Goal: Transaction & Acquisition: Purchase product/service

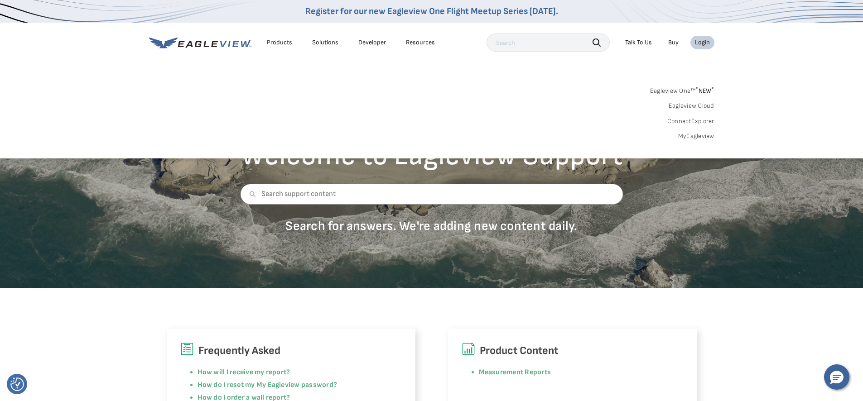
click at [697, 44] on div "Login" at bounding box center [702, 42] width 15 height 8
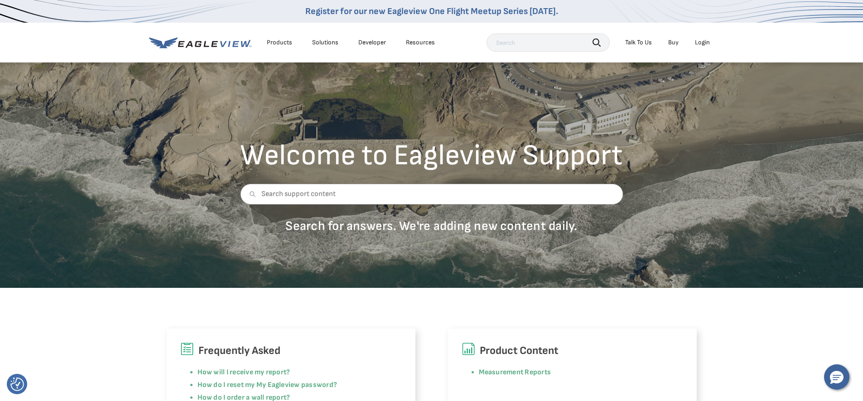
click at [697, 44] on div "Login" at bounding box center [702, 42] width 15 height 8
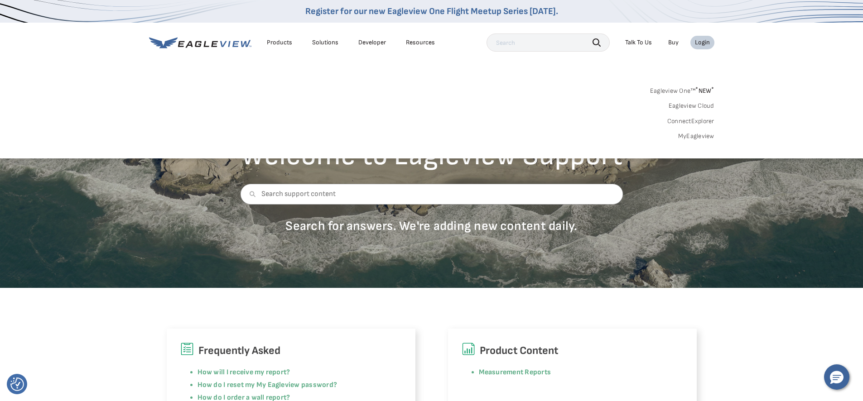
click at [691, 135] on link "MyEagleview" at bounding box center [696, 136] width 36 height 8
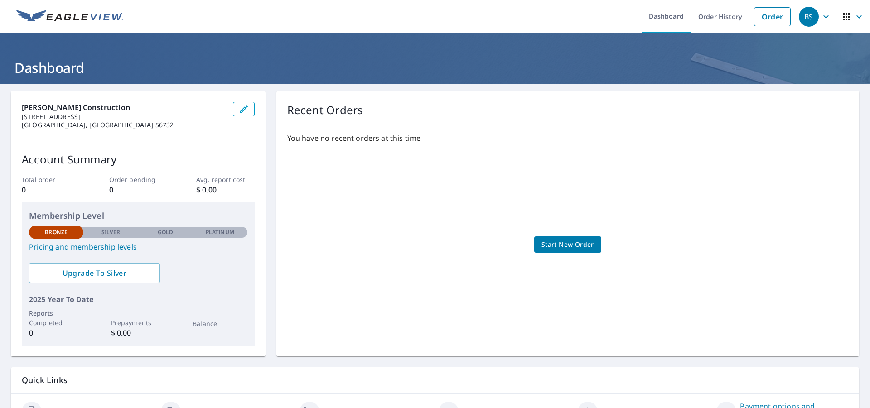
click at [587, 251] on link "Start New Order" at bounding box center [567, 244] width 67 height 17
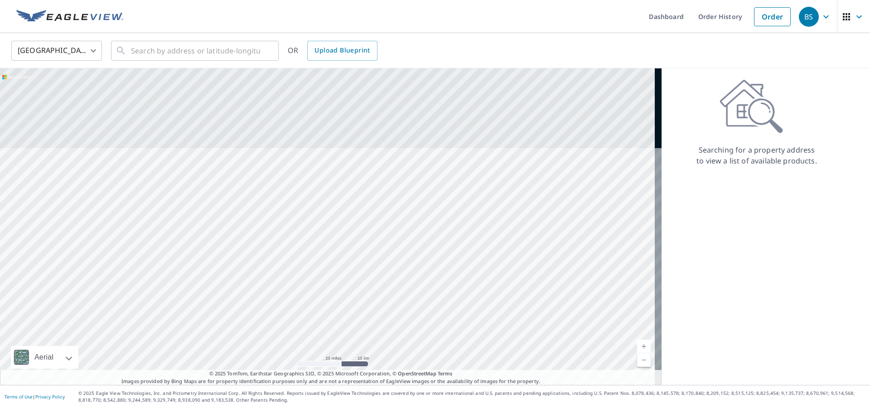
drag, startPoint x: 310, startPoint y: 132, endPoint x: 435, endPoint y: 322, distance: 227.2
click at [435, 322] on div at bounding box center [330, 226] width 661 height 317
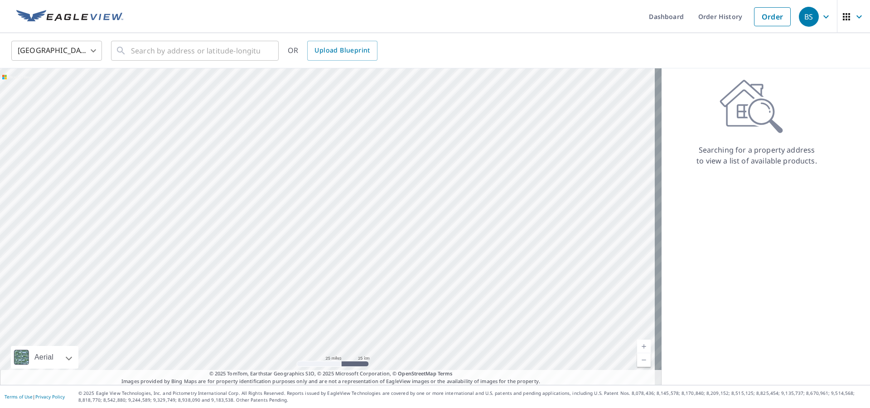
drag, startPoint x: 334, startPoint y: 150, endPoint x: 363, endPoint y: 231, distance: 86.1
click at [363, 231] on div at bounding box center [330, 226] width 661 height 317
drag, startPoint x: 329, startPoint y: 179, endPoint x: 336, endPoint y: 225, distance: 45.9
click at [336, 225] on div at bounding box center [330, 226] width 661 height 317
drag, startPoint x: 487, startPoint y: 166, endPoint x: 432, endPoint y: 182, distance: 57.6
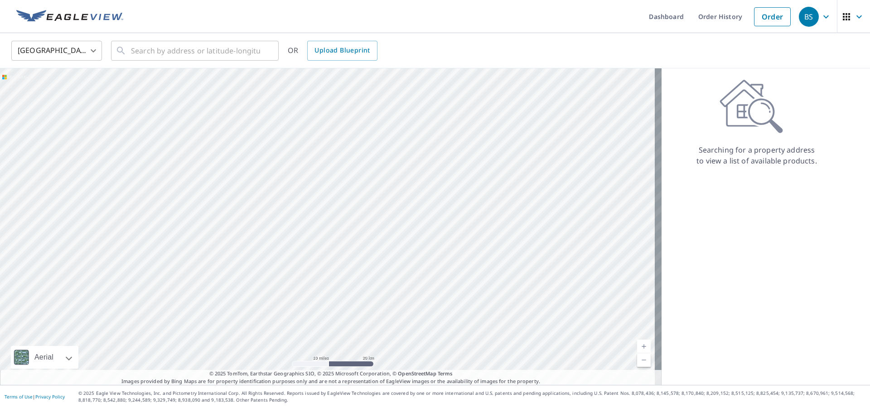
click at [432, 182] on div at bounding box center [330, 226] width 661 height 317
drag, startPoint x: 257, startPoint y: 144, endPoint x: 295, endPoint y: 136, distance: 38.4
click at [294, 136] on div at bounding box center [330, 226] width 661 height 317
drag, startPoint x: 272, startPoint y: 196, endPoint x: 299, endPoint y: 177, distance: 32.9
click at [299, 177] on div at bounding box center [330, 226] width 661 height 317
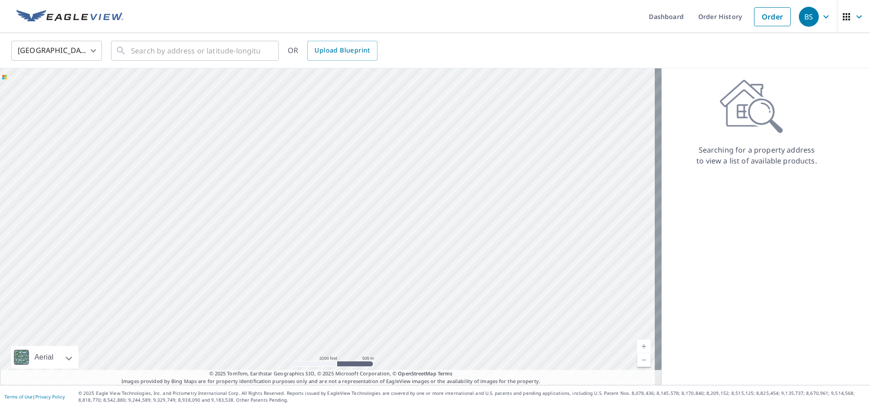
drag, startPoint x: 304, startPoint y: 195, endPoint x: 290, endPoint y: 143, distance: 53.4
click at [290, 143] on div at bounding box center [330, 226] width 661 height 317
drag, startPoint x: 339, startPoint y: 173, endPoint x: 325, endPoint y: 127, distance: 47.7
click at [325, 128] on div at bounding box center [330, 226] width 661 height 317
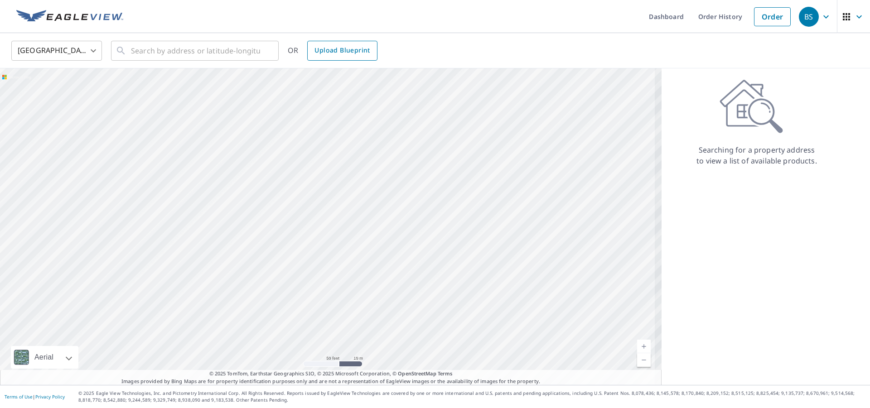
drag, startPoint x: 359, startPoint y: 156, endPoint x: 308, endPoint y: 45, distance: 122.2
click at [310, 47] on div "United States US ​ ​ OR Upload Blueprint Aerial Road A standard road map Aerial…" at bounding box center [435, 209] width 870 height 352
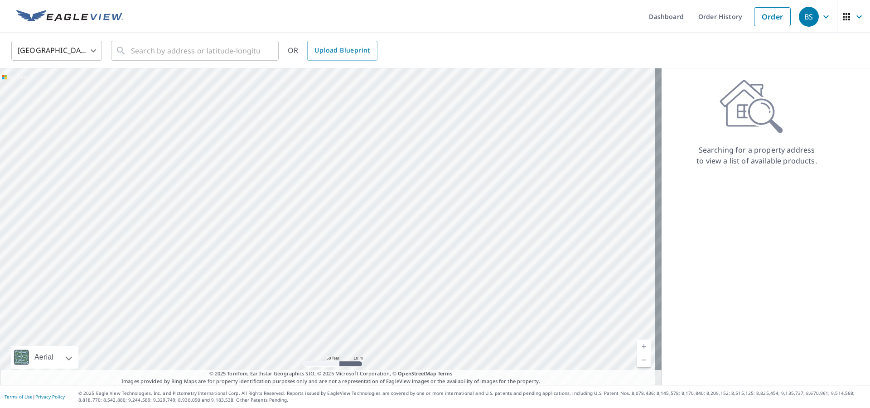
drag, startPoint x: 360, startPoint y: 165, endPoint x: 242, endPoint y: 22, distance: 185.3
click at [242, 22] on div "Dashboard Order History Order BS [GEOGRAPHIC_DATA] [GEOGRAPHIC_DATA] ​ ​ OR Upl…" at bounding box center [435, 204] width 870 height 408
click at [707, 271] on div "Searching for a property address to view a list of available products." at bounding box center [756, 226] width 190 height 317
drag, startPoint x: 434, startPoint y: 228, endPoint x: 264, endPoint y: 38, distance: 254.7
click at [264, 38] on div "United States US ​ ​ OR Upload Blueprint Aerial Road A standard road map Aerial…" at bounding box center [435, 209] width 870 height 352
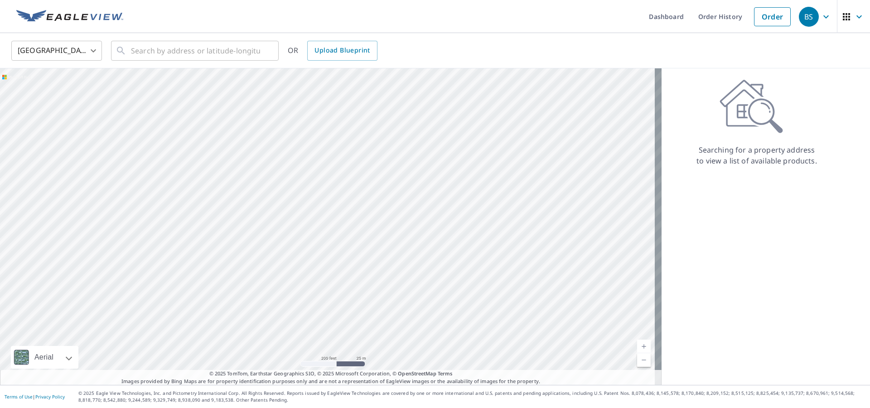
click at [250, 73] on div at bounding box center [330, 226] width 661 height 317
click at [288, 168] on div at bounding box center [330, 226] width 661 height 317
drag, startPoint x: 399, startPoint y: 129, endPoint x: 375, endPoint y: 240, distance: 112.9
click at [375, 239] on div at bounding box center [330, 226] width 661 height 317
drag, startPoint x: 364, startPoint y: 127, endPoint x: 279, endPoint y: 227, distance: 130.8
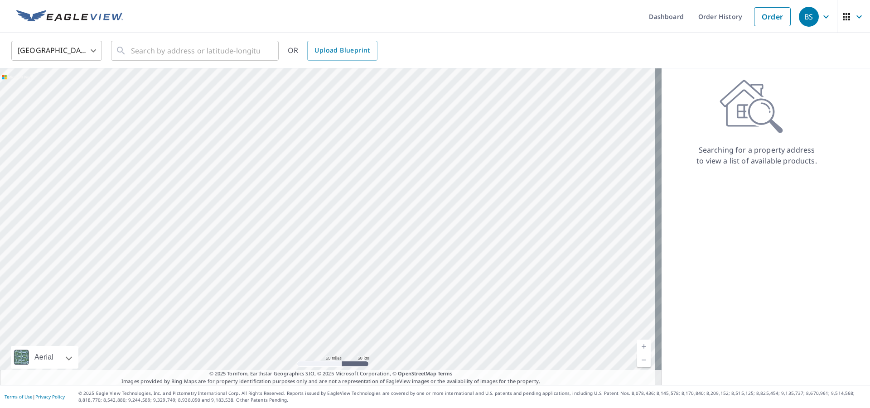
click at [279, 228] on div at bounding box center [330, 226] width 661 height 317
drag, startPoint x: 293, startPoint y: 156, endPoint x: 283, endPoint y: 284, distance: 128.6
click at [283, 284] on div at bounding box center [330, 226] width 661 height 317
drag, startPoint x: 244, startPoint y: 237, endPoint x: 247, endPoint y: 320, distance: 83.4
click at [247, 320] on div at bounding box center [330, 226] width 661 height 317
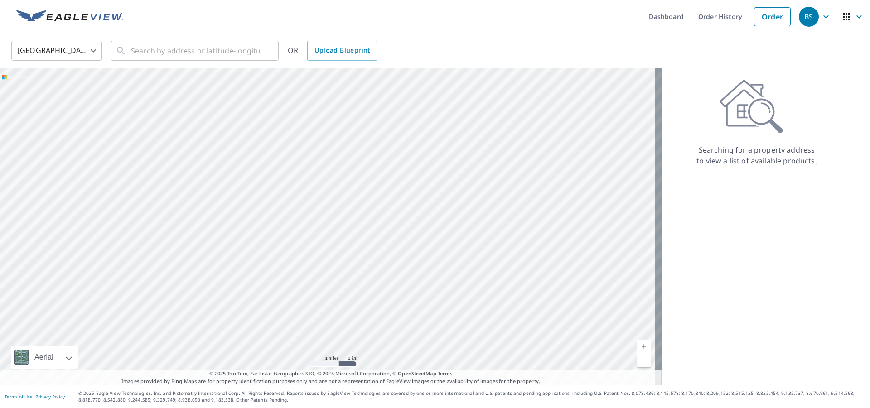
drag, startPoint x: 353, startPoint y: 137, endPoint x: 288, endPoint y: 206, distance: 93.9
click at [288, 206] on div at bounding box center [330, 226] width 661 height 317
drag, startPoint x: 237, startPoint y: 144, endPoint x: 276, endPoint y: 216, distance: 82.5
click at [276, 216] on div at bounding box center [330, 226] width 661 height 317
drag, startPoint x: 273, startPoint y: 217, endPoint x: 290, endPoint y: 352, distance: 136.6
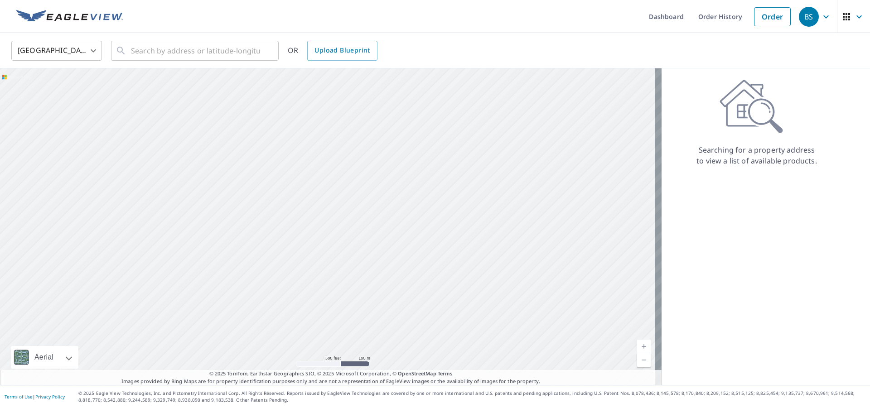
click at [290, 352] on div at bounding box center [330, 226] width 661 height 317
drag, startPoint x: 307, startPoint y: 258, endPoint x: 280, endPoint y: 415, distance: 159.4
click at [280, 408] on html "BS BS Dashboard Order History Order BS [GEOGRAPHIC_DATA] [GEOGRAPHIC_DATA] ​ ​ …" at bounding box center [435, 204] width 870 height 408
drag, startPoint x: 325, startPoint y: 143, endPoint x: 160, endPoint y: 426, distance: 327.8
click at [160, 408] on html "BS BS Dashboard Order History Order BS [GEOGRAPHIC_DATA] [GEOGRAPHIC_DATA] ​ ​ …" at bounding box center [435, 204] width 870 height 408
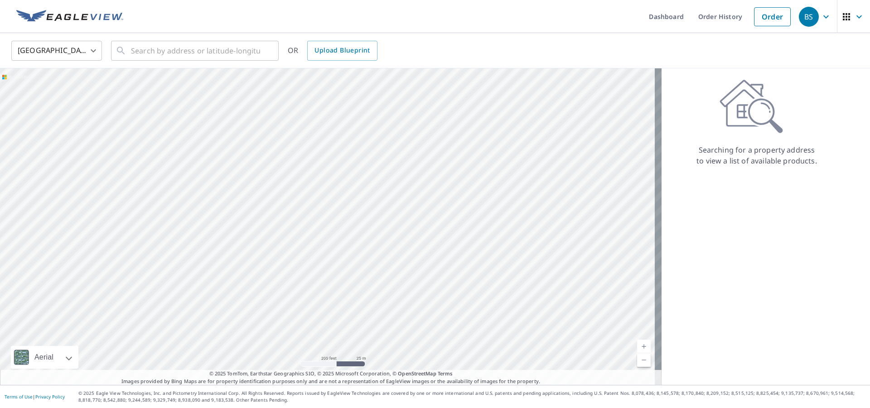
click at [748, 264] on div "Searching for a property address to view a list of available products." at bounding box center [756, 226] width 190 height 317
drag, startPoint x: 345, startPoint y: 231, endPoint x: 282, endPoint y: 426, distance: 204.4
click at [282, 408] on html "BS BS Dashboard Order History Order BS [GEOGRAPHIC_DATA] [GEOGRAPHIC_DATA] ​ ​ …" at bounding box center [435, 204] width 870 height 408
click at [637, 361] on link "Current Level 18, Zoom Out" at bounding box center [644, 360] width 14 height 14
click at [833, 288] on div "Searching for a property address to view a list of available products." at bounding box center [756, 226] width 190 height 317
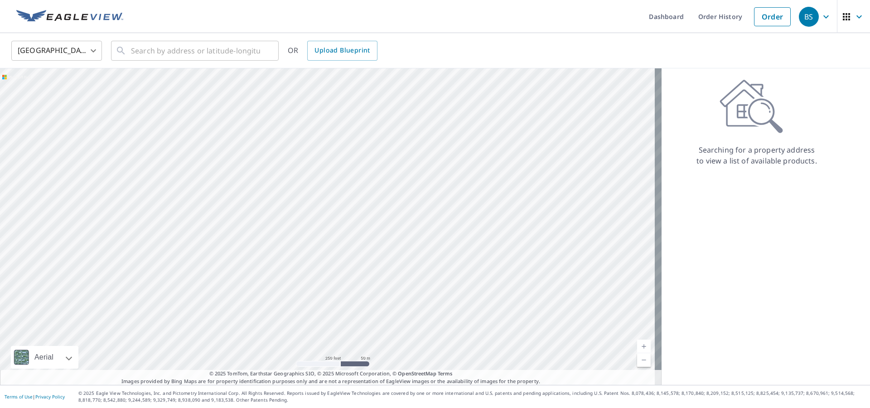
click at [566, 199] on div at bounding box center [330, 226] width 661 height 317
click at [472, 251] on div at bounding box center [330, 226] width 661 height 317
drag, startPoint x: 466, startPoint y: 132, endPoint x: 460, endPoint y: 216, distance: 84.4
click at [460, 216] on div at bounding box center [330, 226] width 661 height 317
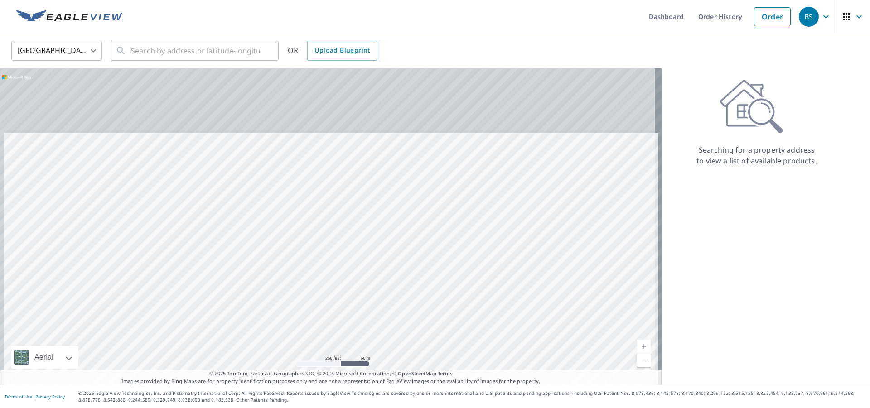
click at [457, 235] on div at bounding box center [330, 226] width 661 height 317
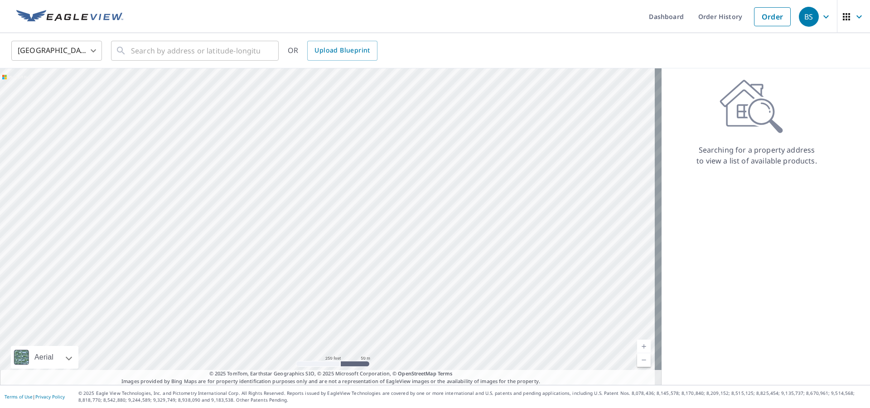
drag, startPoint x: 430, startPoint y: 152, endPoint x: 448, endPoint y: 221, distance: 71.6
click at [448, 221] on div at bounding box center [330, 226] width 661 height 317
click at [453, 189] on div at bounding box center [330, 226] width 661 height 317
click at [442, 187] on div at bounding box center [330, 226] width 661 height 317
click at [348, 94] on div at bounding box center [330, 226] width 661 height 317
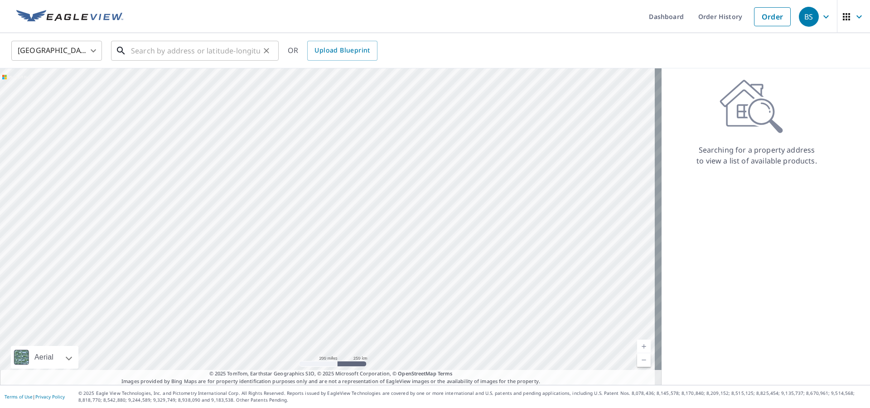
click at [246, 55] on input "text" at bounding box center [195, 50] width 129 height 25
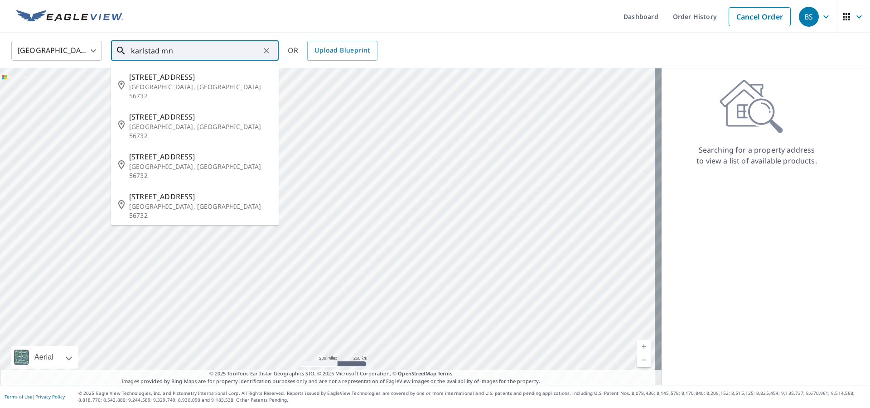
type input "karlstad mn"
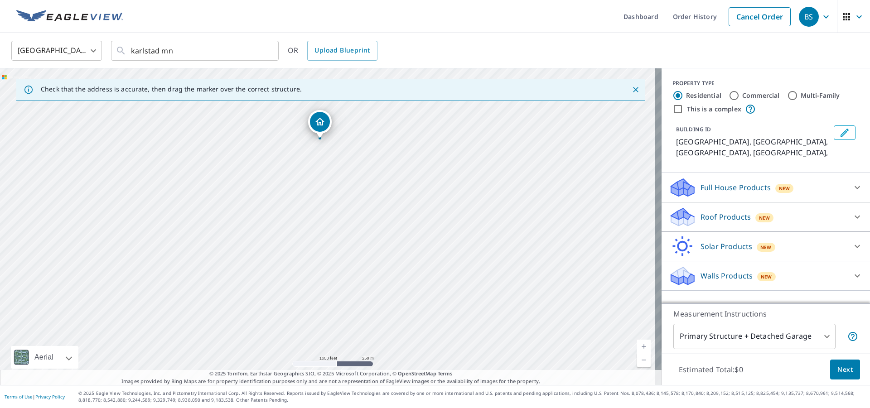
drag, startPoint x: 277, startPoint y: 207, endPoint x: 270, endPoint y: 169, distance: 38.7
click at [270, 169] on div "[GEOGRAPHIC_DATA], [GEOGRAPHIC_DATA] [GEOGRAPHIC_DATA], [GEOGRAPHIC_DATA]" at bounding box center [330, 226] width 661 height 317
click at [322, 146] on div "[GEOGRAPHIC_DATA], [GEOGRAPHIC_DATA] [GEOGRAPHIC_DATA], [GEOGRAPHIC_DATA]" at bounding box center [330, 226] width 661 height 317
click at [311, 130] on div "[GEOGRAPHIC_DATA], [GEOGRAPHIC_DATA] [GEOGRAPHIC_DATA], [GEOGRAPHIC_DATA]" at bounding box center [330, 226] width 661 height 317
click at [846, 206] on div at bounding box center [857, 217] width 22 height 22
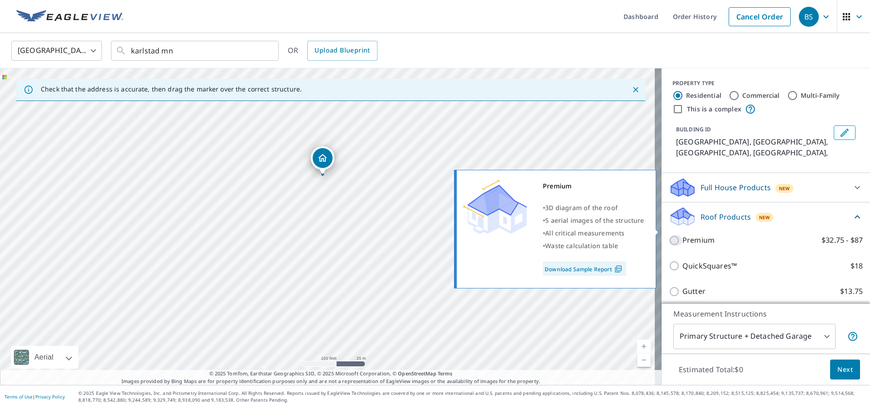
click at [668, 235] on input "Premium $32.75 - $87" at bounding box center [675, 240] width 14 height 11
checkbox input "true"
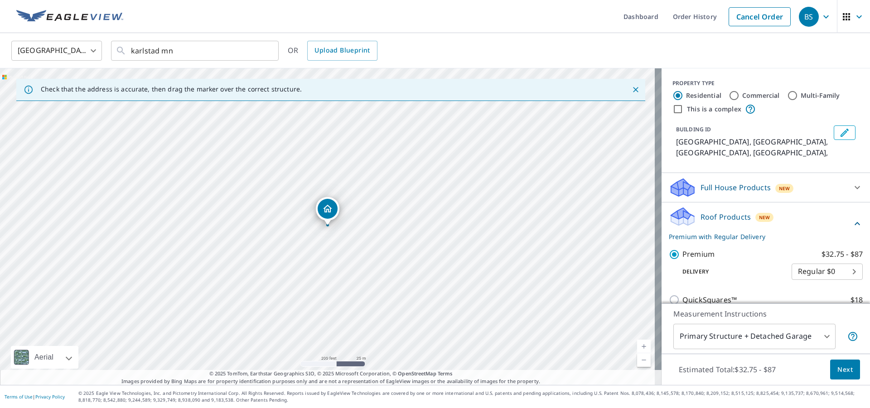
click at [846, 264] on body "BS BS Dashboard Order History Cancel Order BS [GEOGRAPHIC_DATA] [GEOGRAPHIC_DAT…" at bounding box center [435, 204] width 870 height 408
click at [846, 261] on li "Regular $0" at bounding box center [813, 261] width 71 height 16
click at [837, 369] on span "Next" at bounding box center [844, 369] width 15 height 11
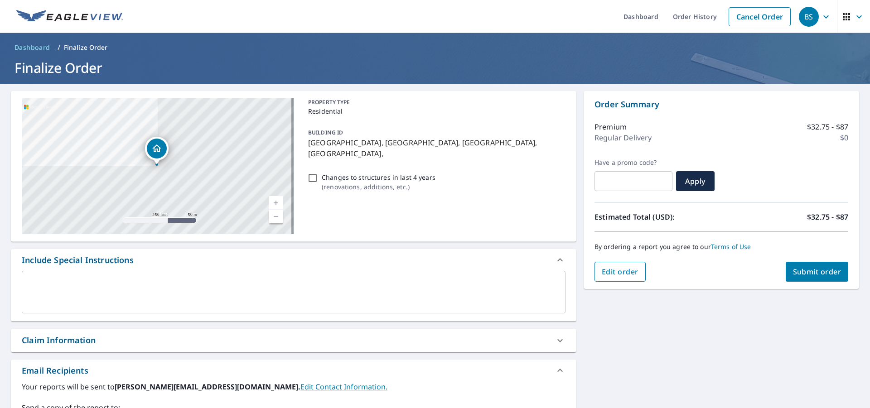
click at [612, 275] on span "Edit order" at bounding box center [619, 272] width 37 height 10
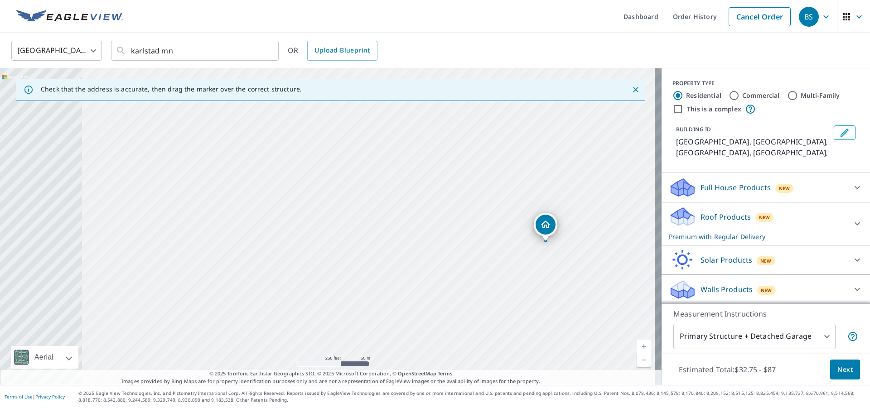
drag, startPoint x: 362, startPoint y: 222, endPoint x: 383, endPoint y: 221, distance: 20.9
click at [383, 222] on div "[GEOGRAPHIC_DATA], [GEOGRAPHIC_DATA] [GEOGRAPHIC_DATA], [GEOGRAPHIC_DATA]" at bounding box center [330, 226] width 661 height 317
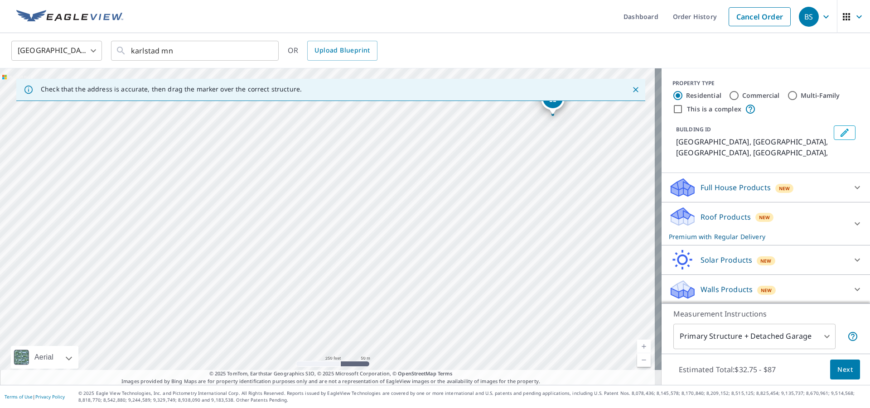
drag, startPoint x: 313, startPoint y: 214, endPoint x: 307, endPoint y: 130, distance: 85.0
click at [307, 130] on div "[GEOGRAPHIC_DATA], [GEOGRAPHIC_DATA] [GEOGRAPHIC_DATA], [GEOGRAPHIC_DATA]" at bounding box center [330, 226] width 661 height 317
drag, startPoint x: 277, startPoint y: 190, endPoint x: 275, endPoint y: 178, distance: 12.9
click at [275, 178] on div "[GEOGRAPHIC_DATA], [GEOGRAPHIC_DATA] [GEOGRAPHIC_DATA], [GEOGRAPHIC_DATA]" at bounding box center [330, 226] width 661 height 317
drag, startPoint x: 325, startPoint y: 251, endPoint x: 296, endPoint y: 156, distance: 99.7
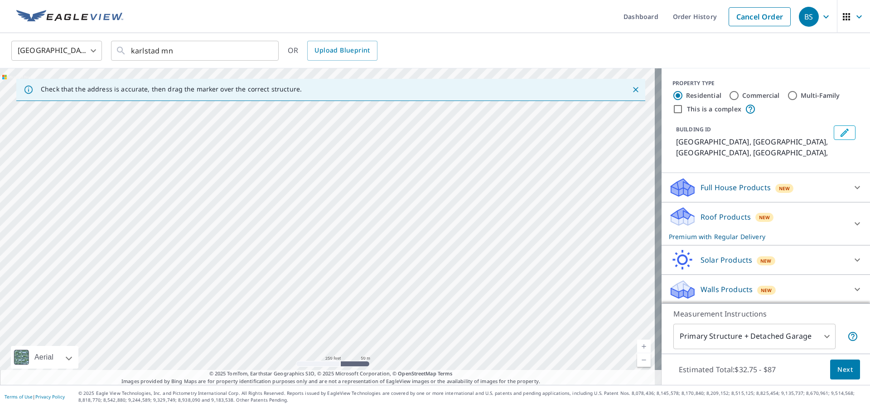
click at [296, 156] on div "[GEOGRAPHIC_DATA], [GEOGRAPHIC_DATA] [GEOGRAPHIC_DATA], [GEOGRAPHIC_DATA]" at bounding box center [330, 226] width 661 height 317
drag, startPoint x: 331, startPoint y: 225, endPoint x: 325, endPoint y: 156, distance: 68.6
click at [325, 156] on div "[GEOGRAPHIC_DATA], [GEOGRAPHIC_DATA] [GEOGRAPHIC_DATA], [GEOGRAPHIC_DATA]" at bounding box center [330, 226] width 661 height 317
click at [351, 214] on div "[GEOGRAPHIC_DATA], [GEOGRAPHIC_DATA] [GEOGRAPHIC_DATA], [GEOGRAPHIC_DATA]" at bounding box center [330, 226] width 661 height 317
click at [320, 212] on div "[GEOGRAPHIC_DATA], [GEOGRAPHIC_DATA] [GEOGRAPHIC_DATA], [GEOGRAPHIC_DATA]" at bounding box center [330, 226] width 661 height 317
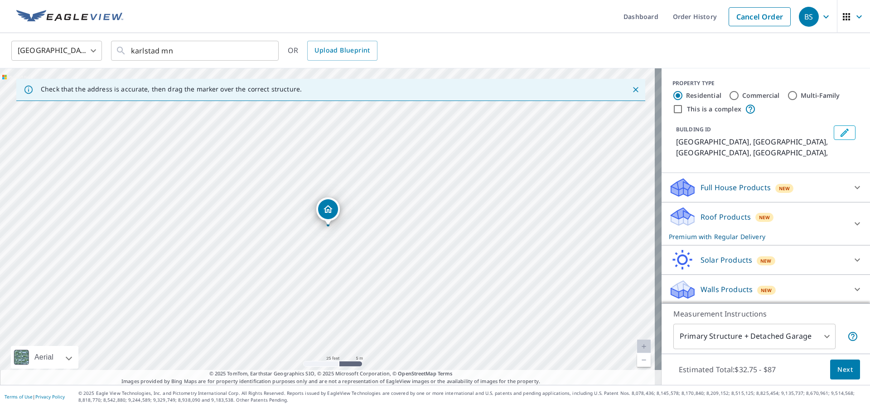
drag, startPoint x: 327, startPoint y: 214, endPoint x: 246, endPoint y: 208, distance: 80.8
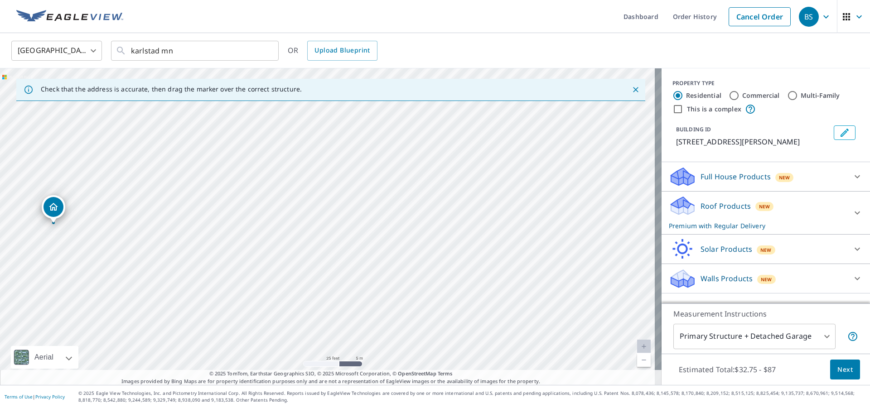
drag, startPoint x: 322, startPoint y: 212, endPoint x: 49, endPoint y: 211, distance: 272.2
drag, startPoint x: 327, startPoint y: 209, endPoint x: 212, endPoint y: 246, distance: 120.0
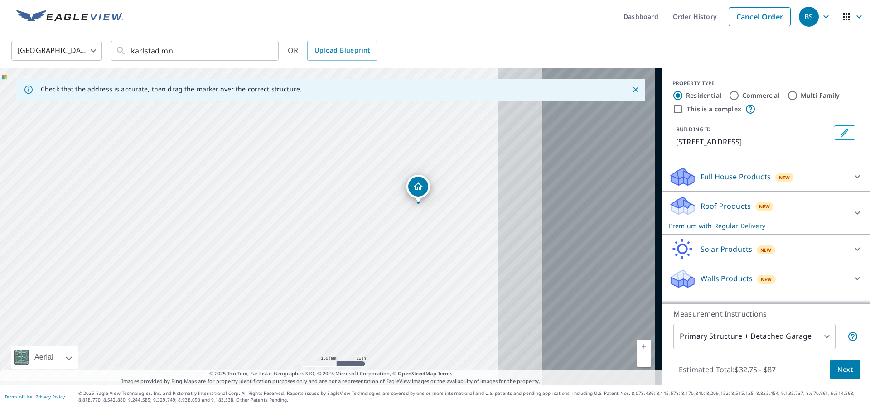
click at [251, 257] on div "[STREET_ADDRESS]" at bounding box center [330, 226] width 661 height 317
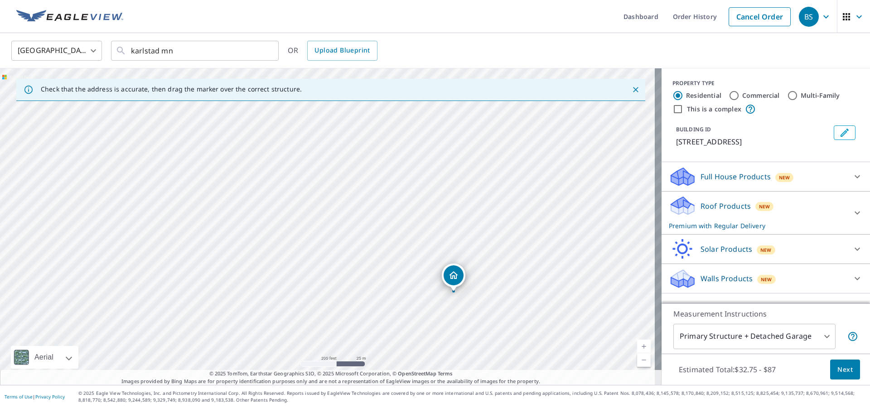
drag, startPoint x: 411, startPoint y: 183, endPoint x: 452, endPoint y: 273, distance: 98.5
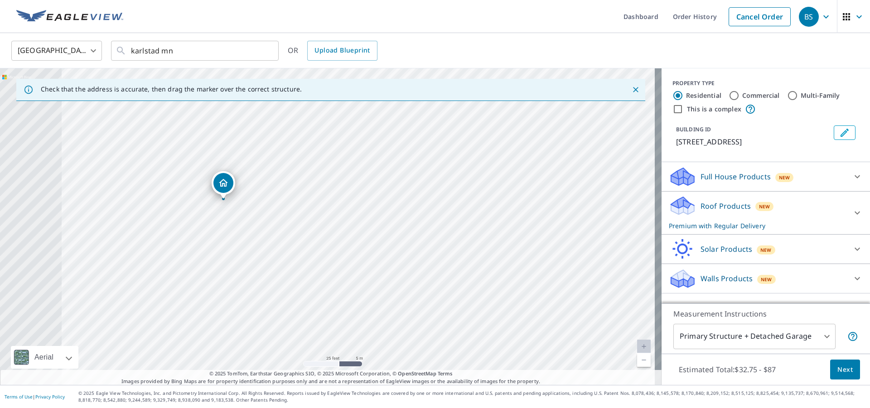
drag, startPoint x: 356, startPoint y: 221, endPoint x: 509, endPoint y: 225, distance: 153.6
click at [511, 227] on div "[STREET_ADDRESS]" at bounding box center [330, 226] width 661 height 317
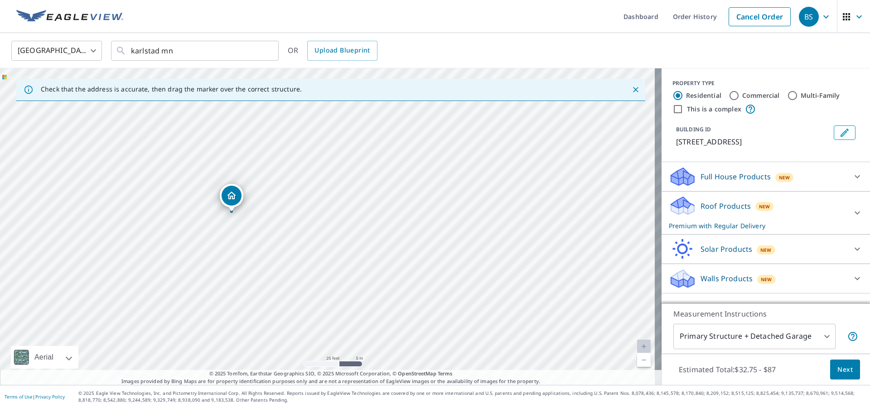
drag, startPoint x: 223, startPoint y: 183, endPoint x: 229, endPoint y: 197, distance: 15.4
click at [819, 338] on body "BS BS Dashboard Order History Cancel Order BS [GEOGRAPHIC_DATA] [GEOGRAPHIC_DAT…" at bounding box center [435, 204] width 870 height 408
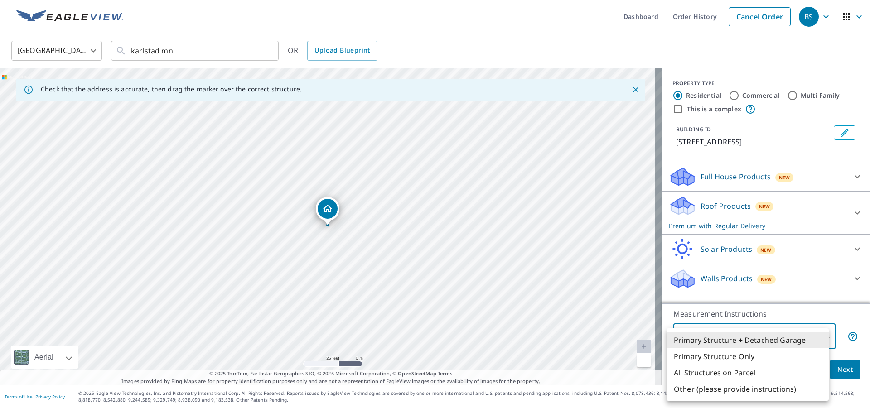
click at [745, 358] on li "Primary Structure Only" at bounding box center [747, 356] width 162 height 16
type input "2"
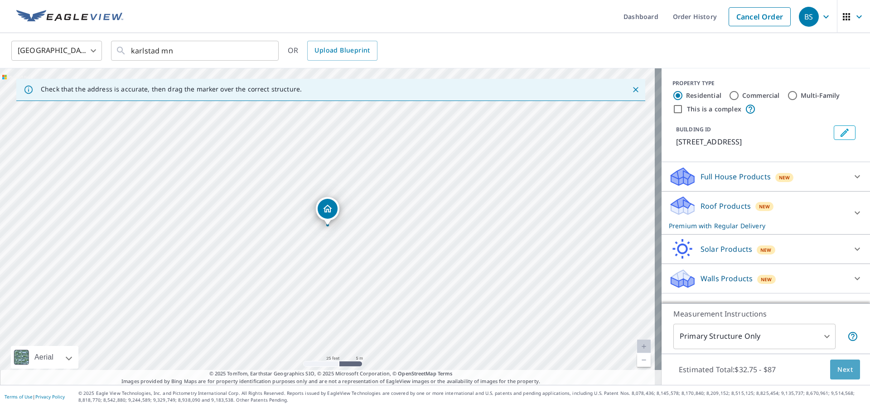
click at [837, 370] on span "Next" at bounding box center [844, 369] width 15 height 11
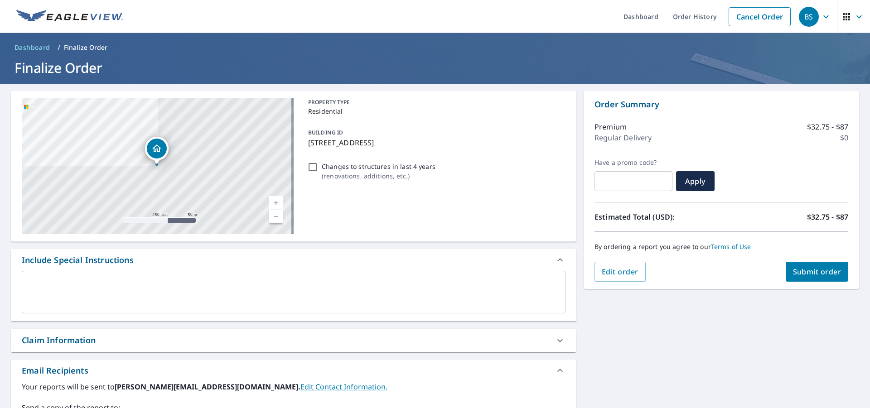
click at [795, 277] on button "Submit order" at bounding box center [816, 272] width 63 height 20
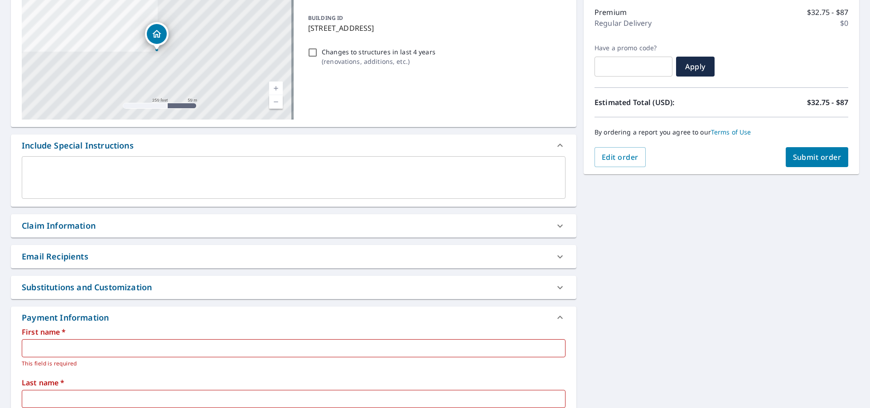
scroll to position [136, 0]
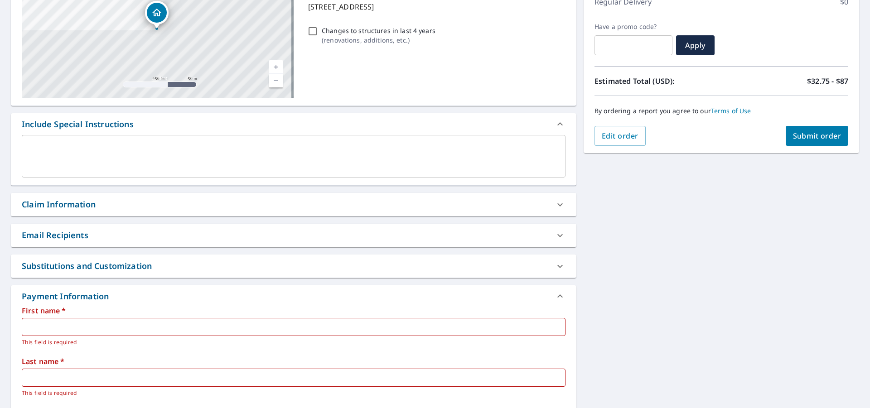
click at [126, 329] on input "text" at bounding box center [293, 327] width 543 height 18
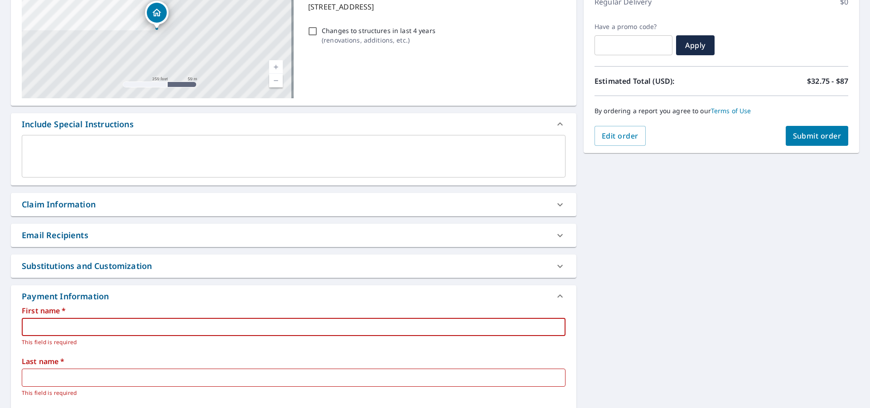
type input "[PERSON_NAME]"
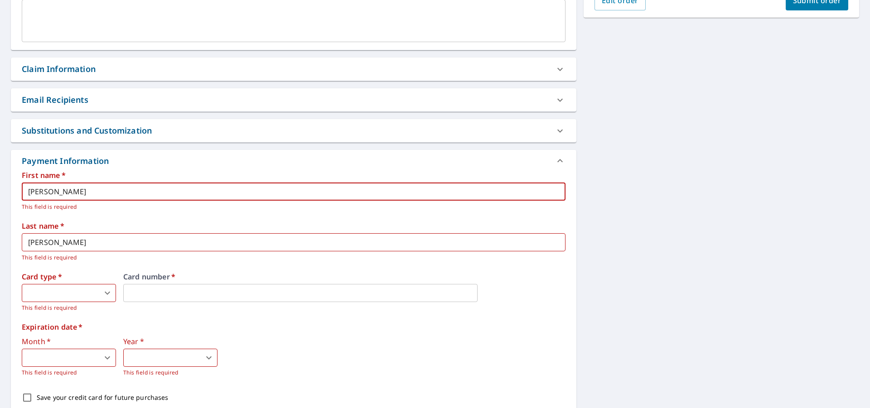
scroll to position [272, 0]
click at [77, 290] on body "BS BS Dashboard Order History Cancel Order BS Dashboard / Finalize Order Finali…" at bounding box center [435, 204] width 870 height 408
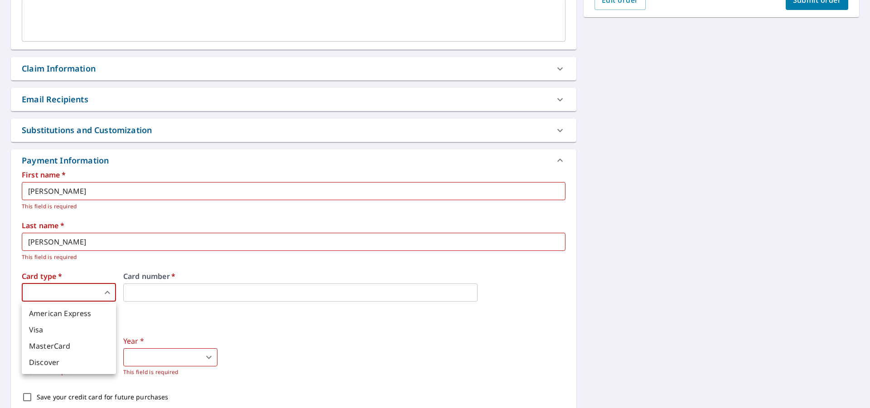
drag, startPoint x: 59, startPoint y: 329, endPoint x: 75, endPoint y: 325, distance: 16.4
click at [59, 330] on li "Visa" at bounding box center [69, 330] width 94 height 16
type input "2"
click at [66, 360] on body "BS BS Dashboard Order History Cancel Order BS Dashboard / Finalize Order Finali…" at bounding box center [435, 204] width 870 height 408
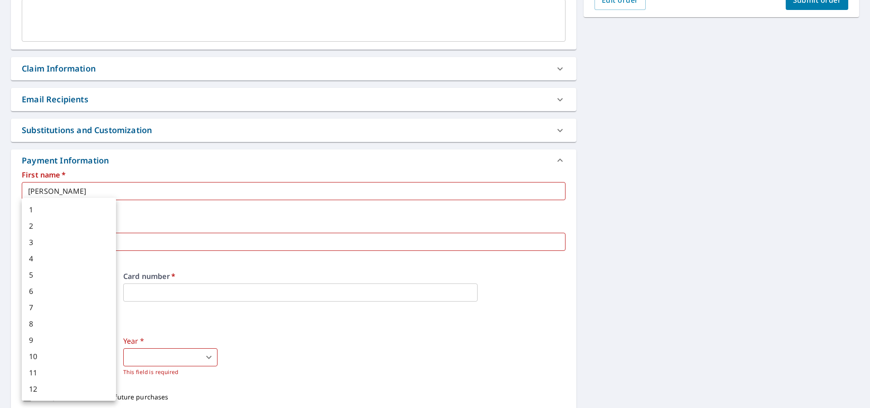
click at [66, 343] on li "9" at bounding box center [69, 340] width 94 height 16
type input "9"
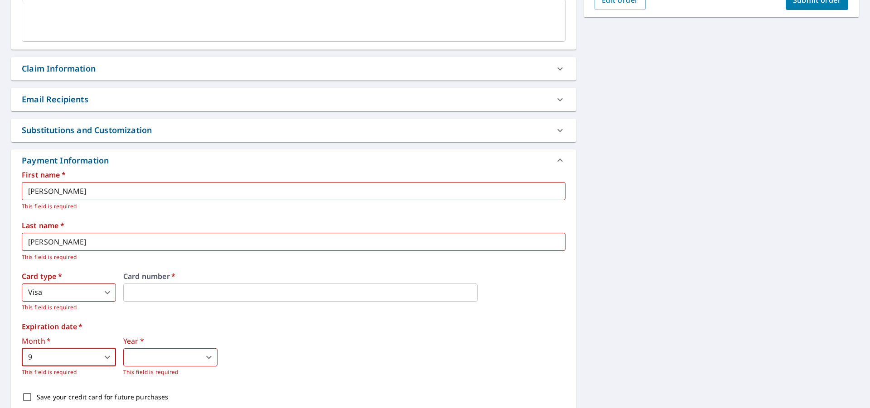
click at [163, 358] on body "BS BS Dashboard Order History Cancel Order BS Dashboard / Finalize Order Finali…" at bounding box center [435, 204] width 870 height 408
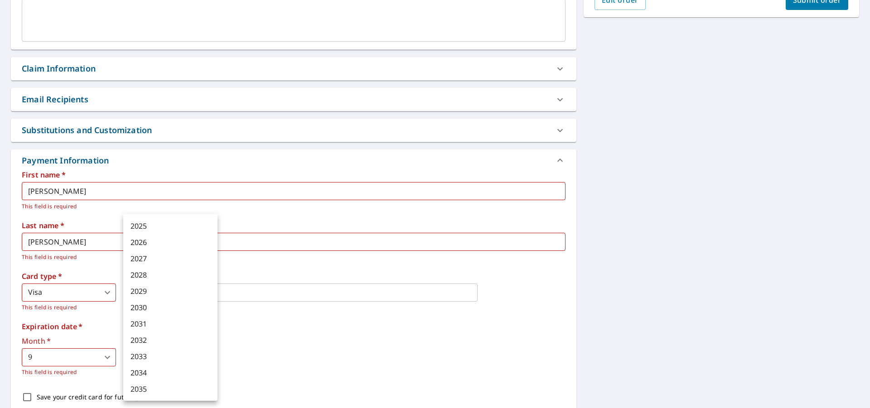
click at [166, 243] on li "2026" at bounding box center [170, 242] width 94 height 16
type input "2026"
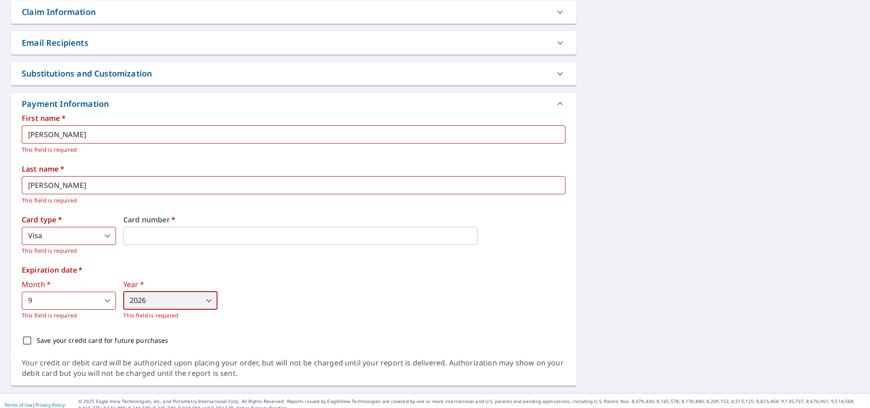
scroll to position [336, 0]
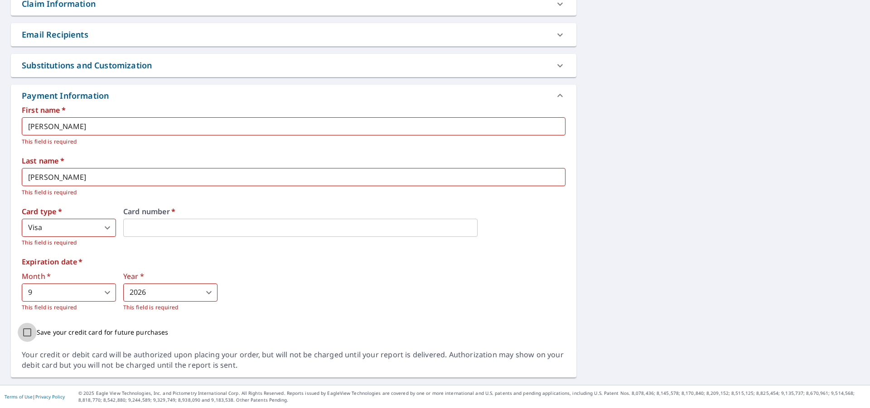
click at [28, 333] on input "Save your credit card for future purchases" at bounding box center [27, 332] width 19 height 19
checkbox input "true"
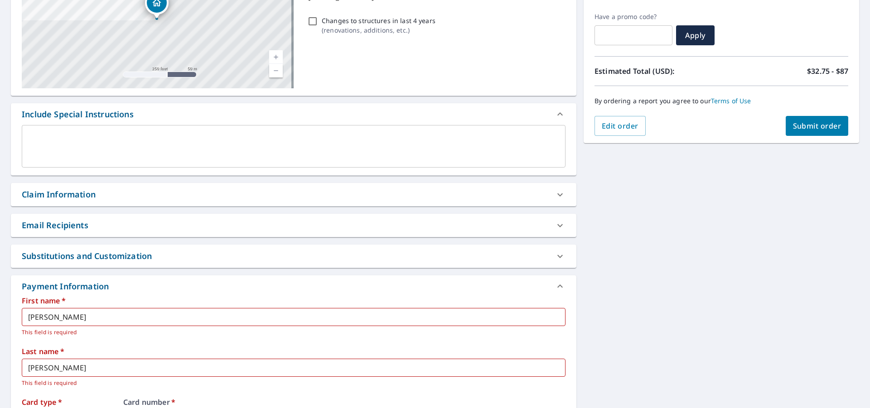
scroll to position [155, 0]
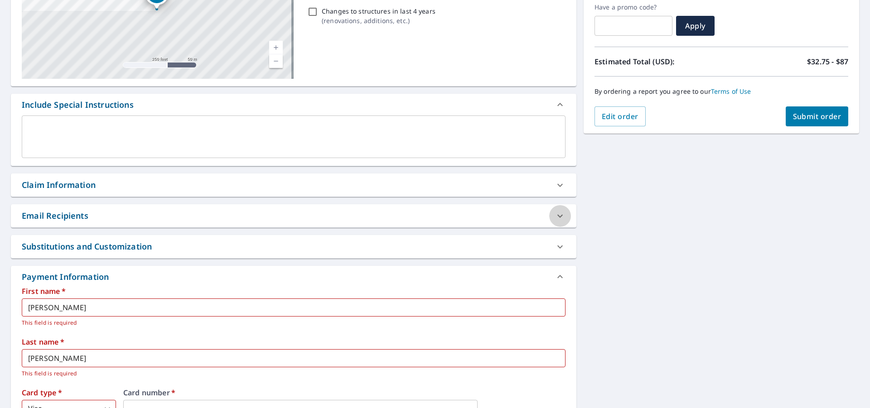
click at [554, 213] on icon at bounding box center [559, 216] width 11 height 11
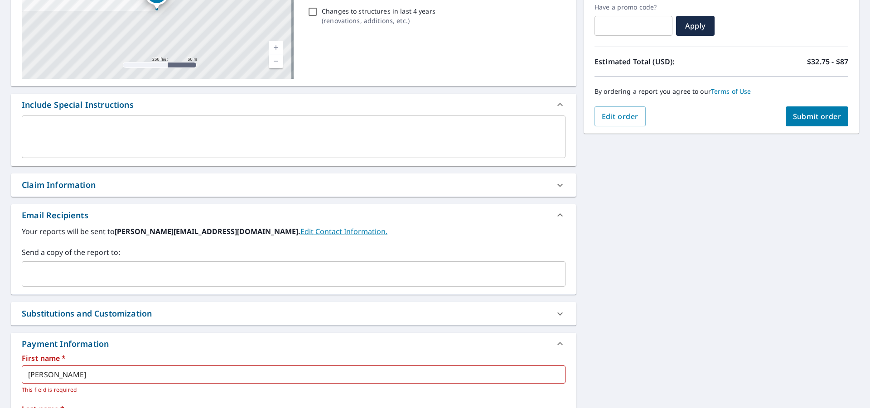
click at [554, 214] on icon at bounding box center [559, 215] width 11 height 11
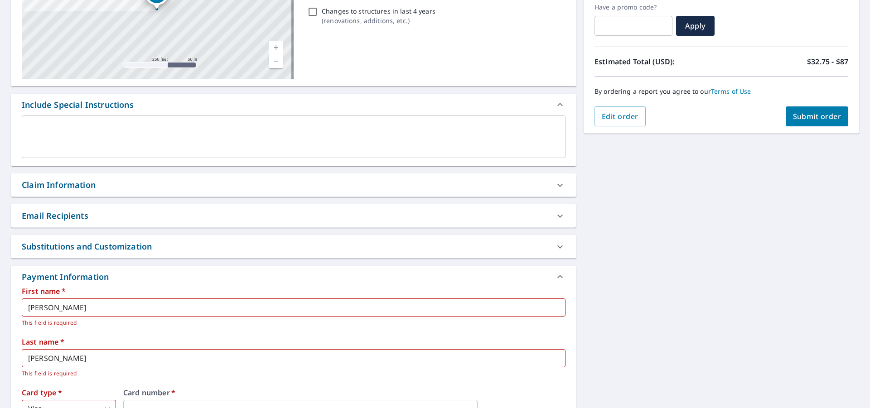
click at [549, 241] on div at bounding box center [560, 247] width 22 height 22
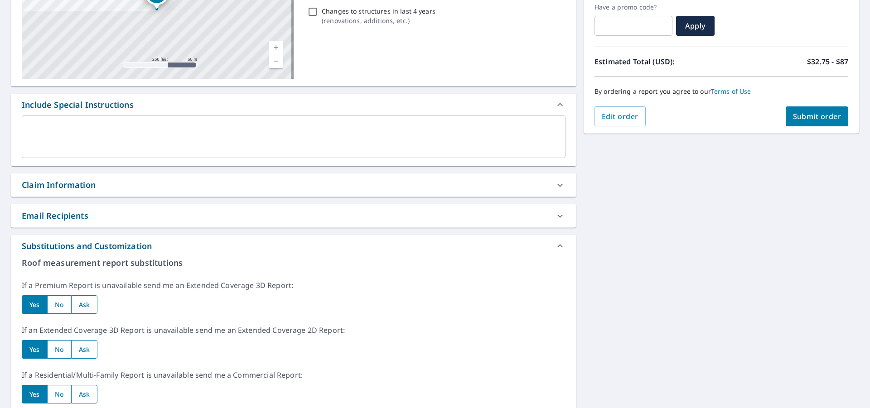
click at [549, 241] on div at bounding box center [560, 246] width 22 height 22
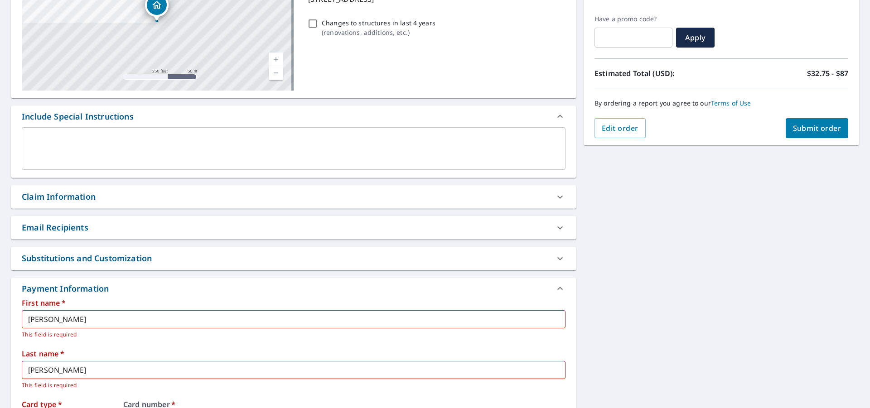
scroll to position [110, 0]
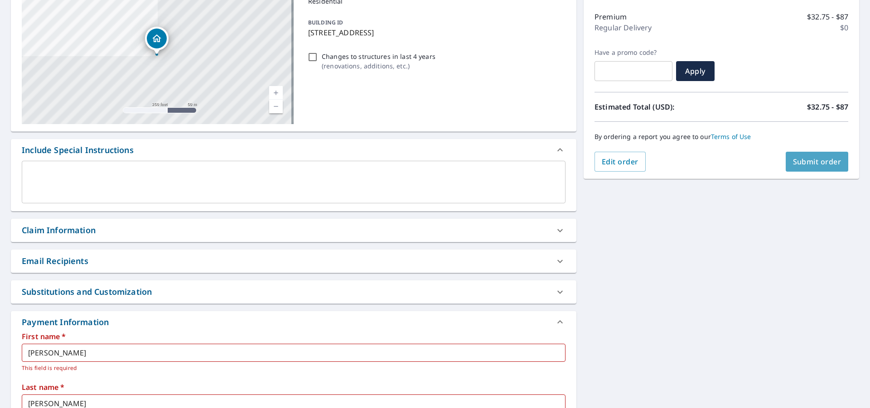
click at [808, 155] on button "Submit order" at bounding box center [816, 162] width 63 height 20
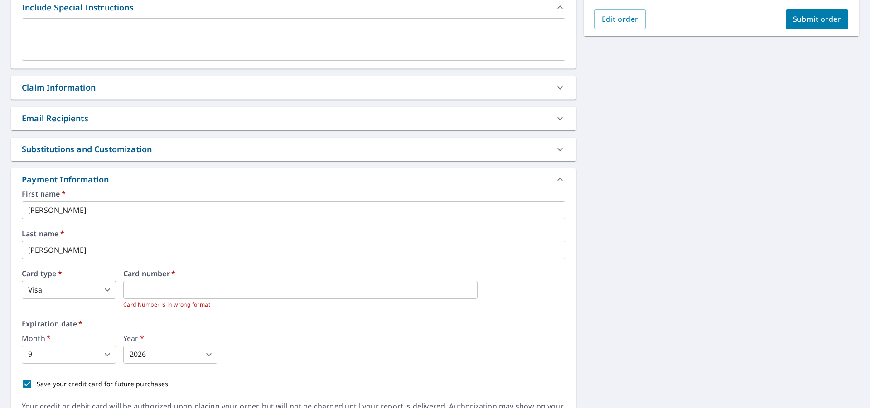
scroll to position [169, 0]
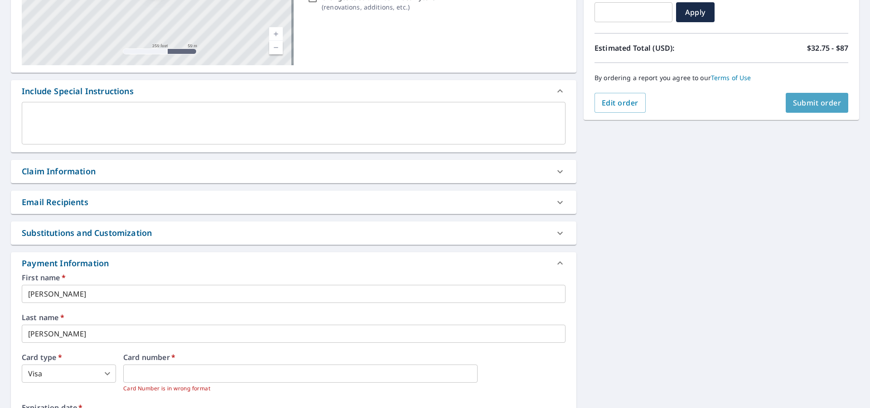
click at [796, 104] on span "Submit order" at bounding box center [817, 103] width 48 height 10
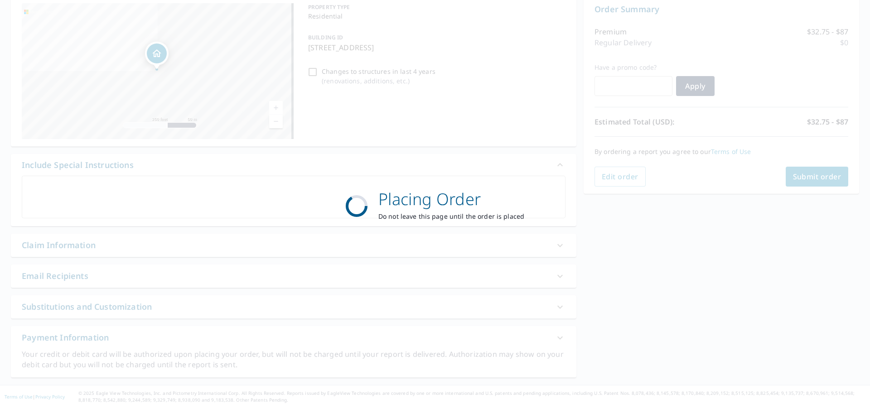
scroll to position [95, 0]
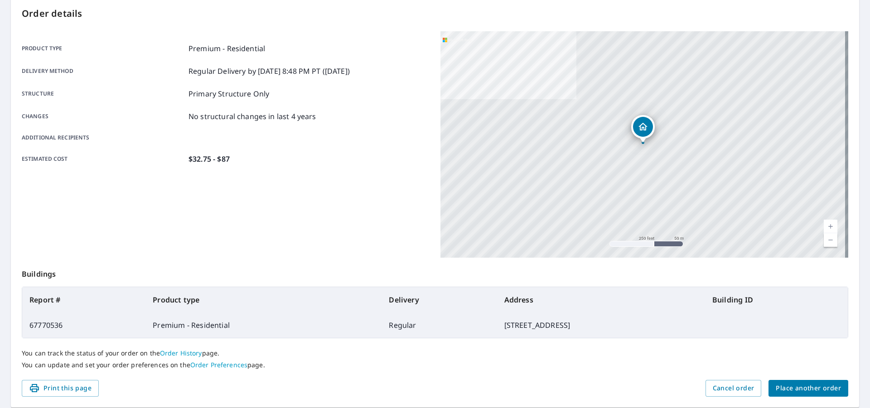
scroll to position [50, 0]
